Goal: Transaction & Acquisition: Purchase product/service

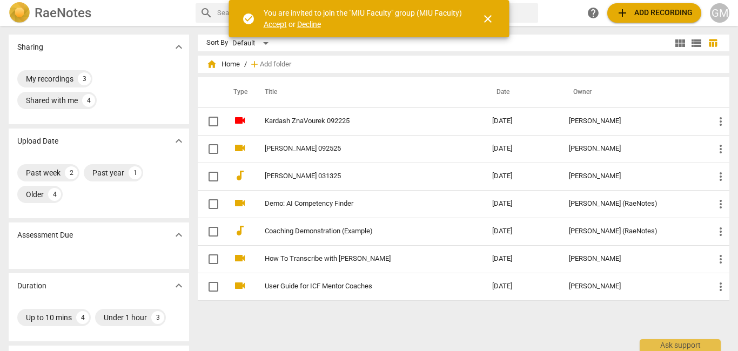
click at [274, 23] on span "Accept" at bounding box center [275, 24] width 23 height 9
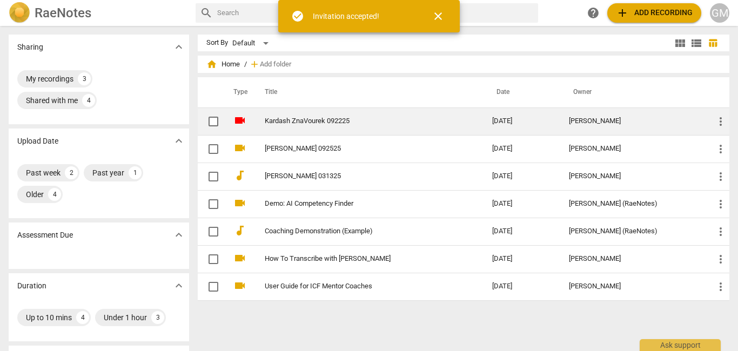
click at [364, 109] on td "Kardash ZnaVourek 092225" at bounding box center [368, 121] width 232 height 28
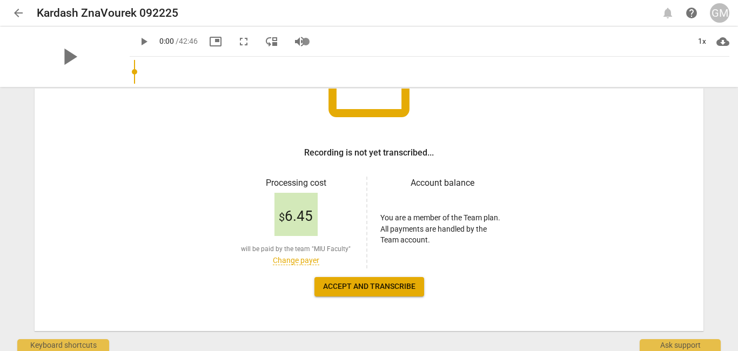
scroll to position [123, 0]
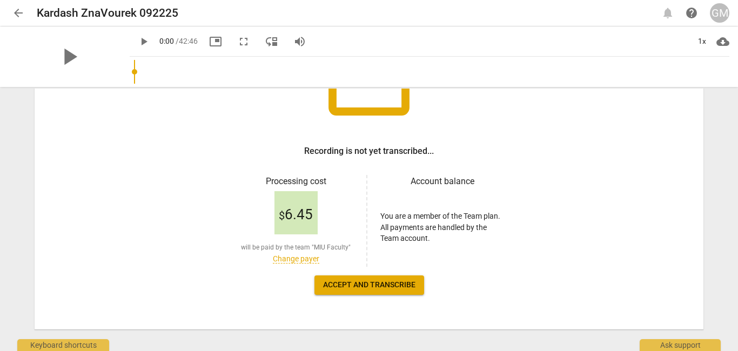
click at [361, 287] on span "Accept and transcribe" at bounding box center [369, 285] width 92 height 11
